Goal: Task Accomplishment & Management: Complete application form

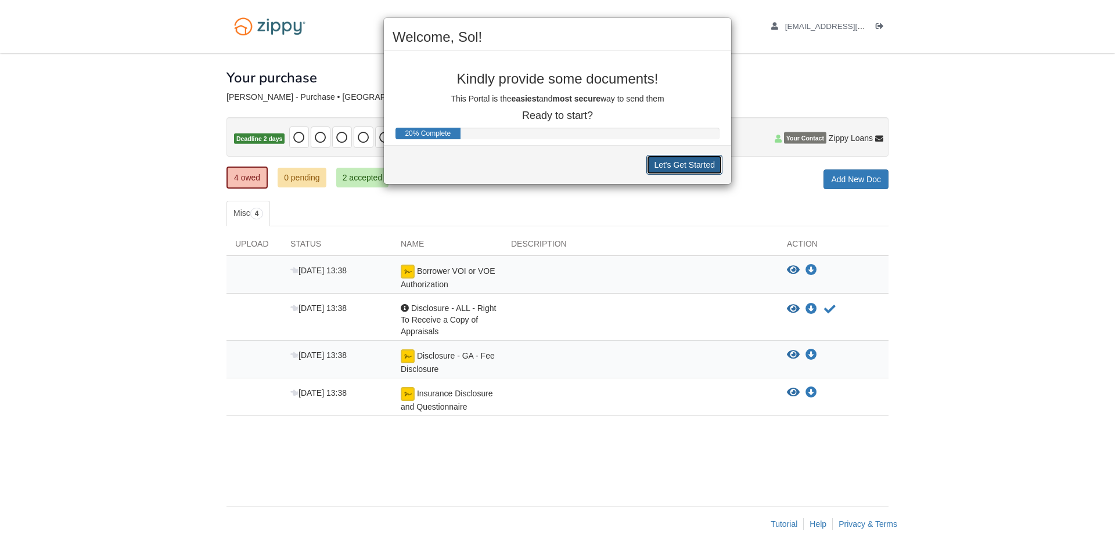
click at [671, 168] on button "Let's Get Started" at bounding box center [684, 165] width 76 height 20
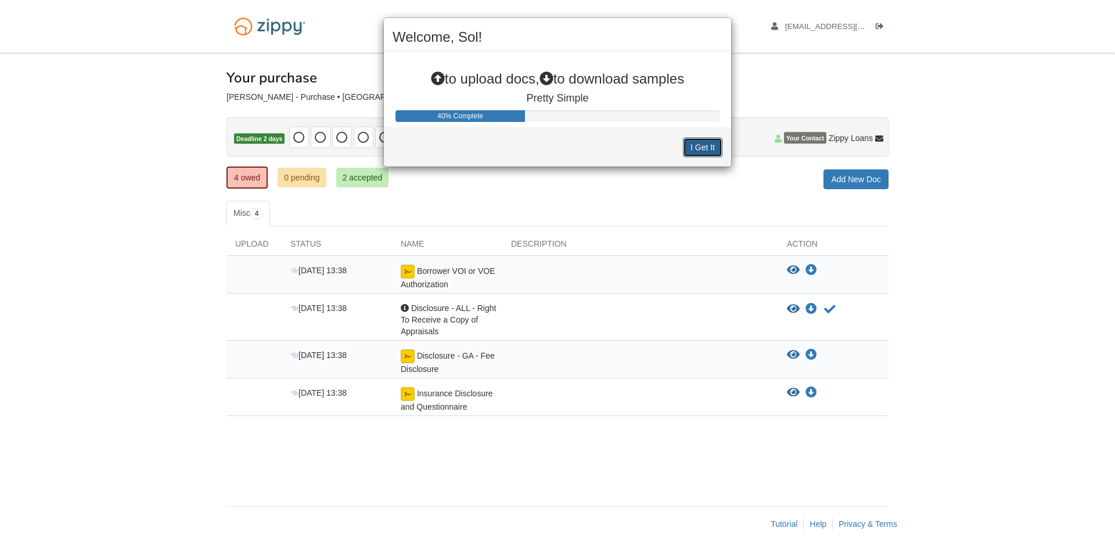
click at [704, 146] on button "I Get It" at bounding box center [702, 148] width 39 height 20
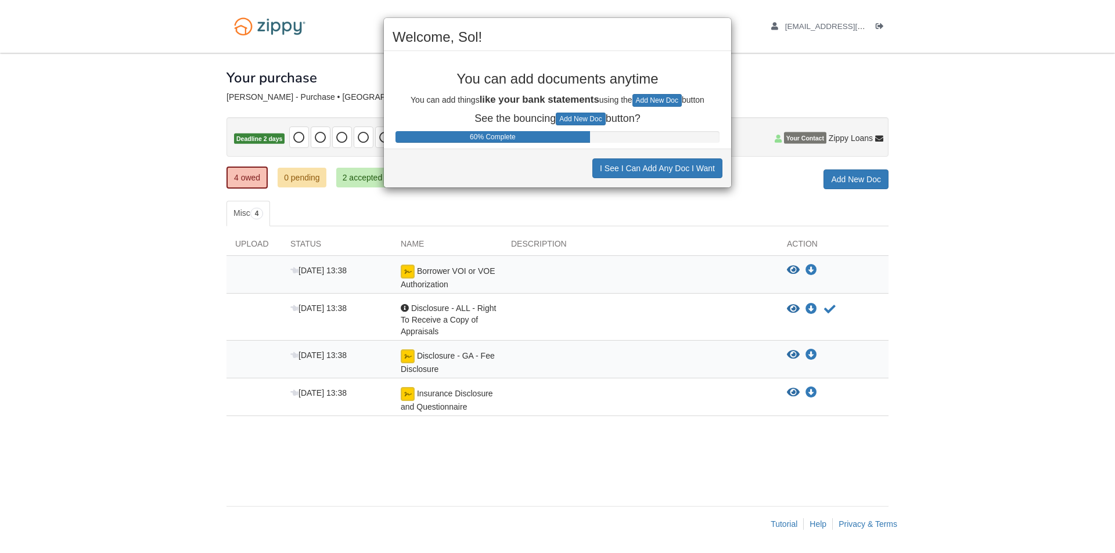
click at [758, 57] on div "Welcome, Sol! You can add documents anytime You can add things like your bank s…" at bounding box center [557, 276] width 1115 height 553
click at [641, 170] on button "I See I Can Add Any Doc I Want" at bounding box center [657, 169] width 130 height 20
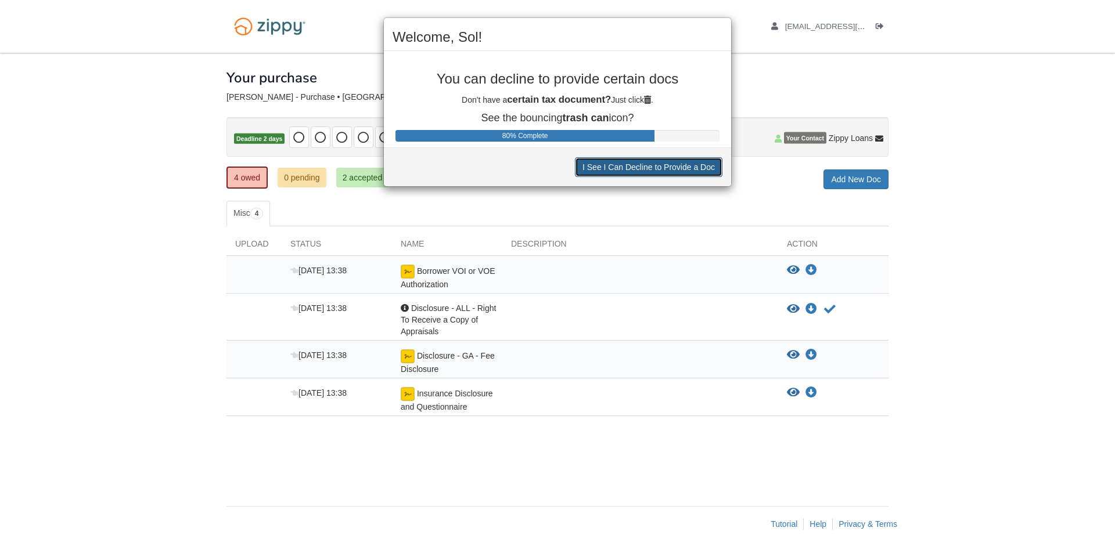
click at [639, 170] on button "I See I Can Decline to Provide a Doc" at bounding box center [648, 167] width 147 height 20
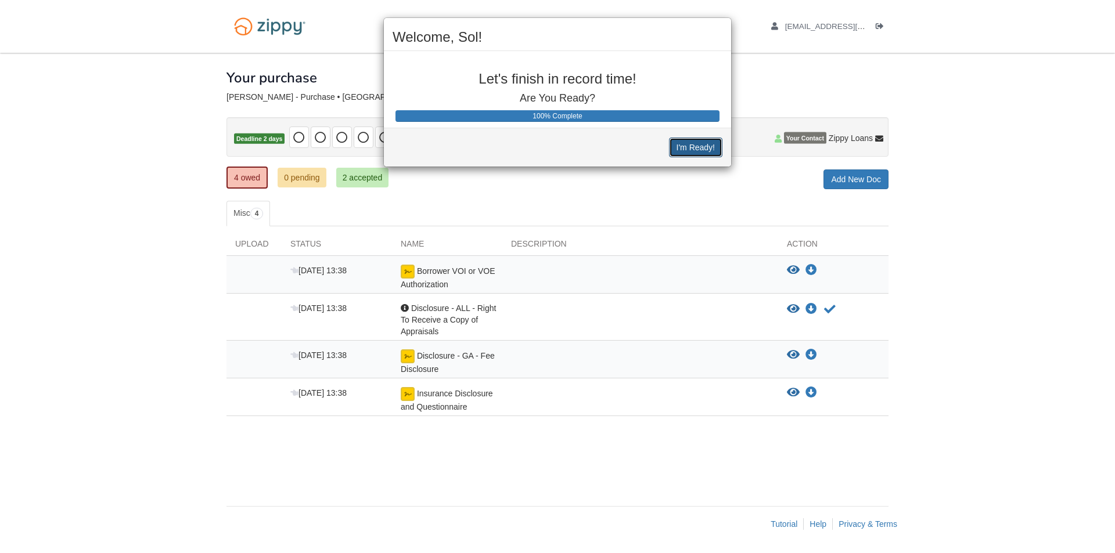
click at [683, 149] on button "I'm Ready!" at bounding box center [695, 148] width 53 height 20
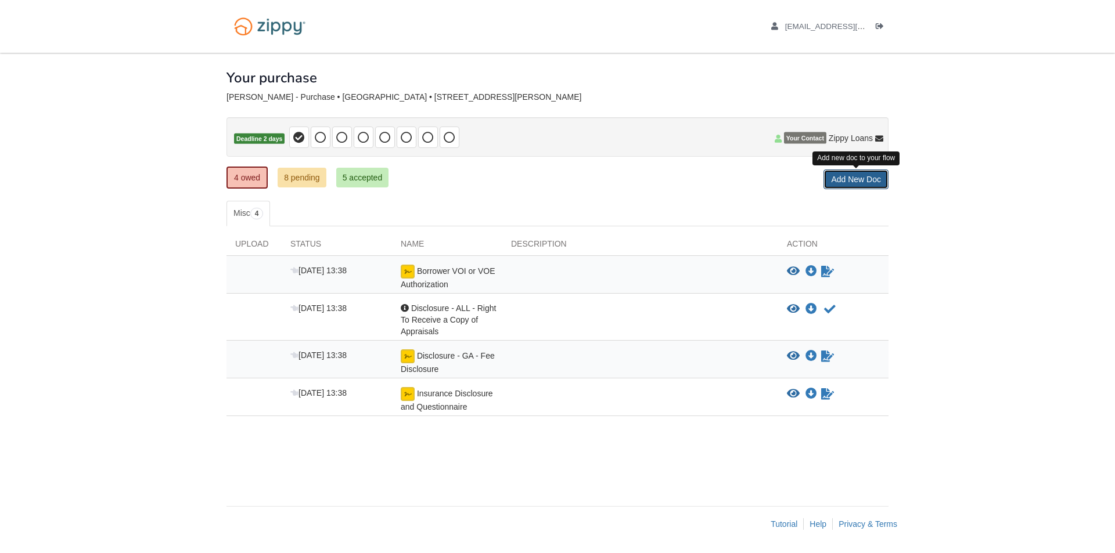
click at [860, 177] on link "Add New Doc" at bounding box center [855, 180] width 65 height 20
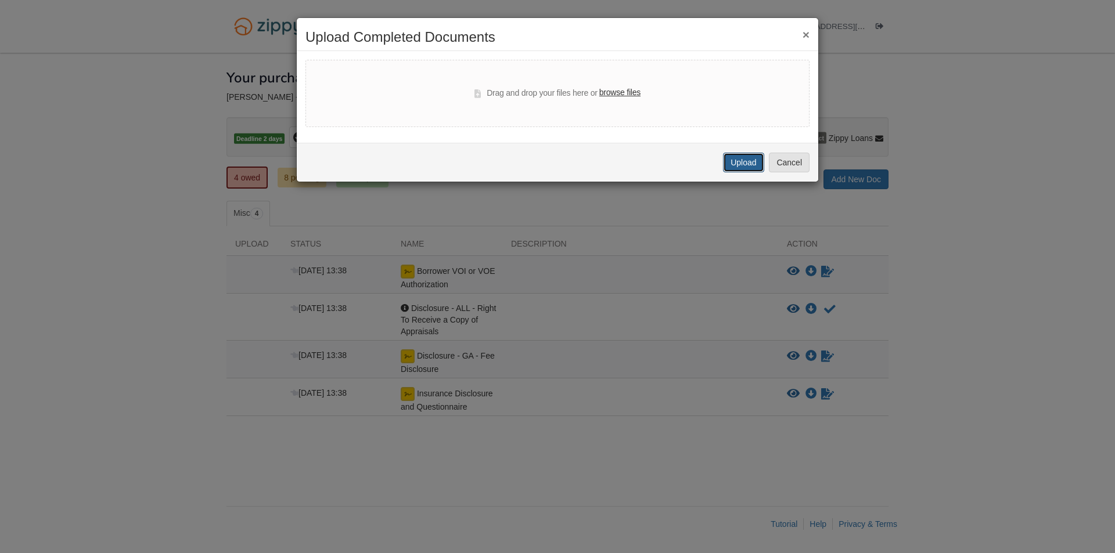
click at [744, 167] on button "Upload" at bounding box center [743, 163] width 41 height 20
